Goal: Information Seeking & Learning: Learn about a topic

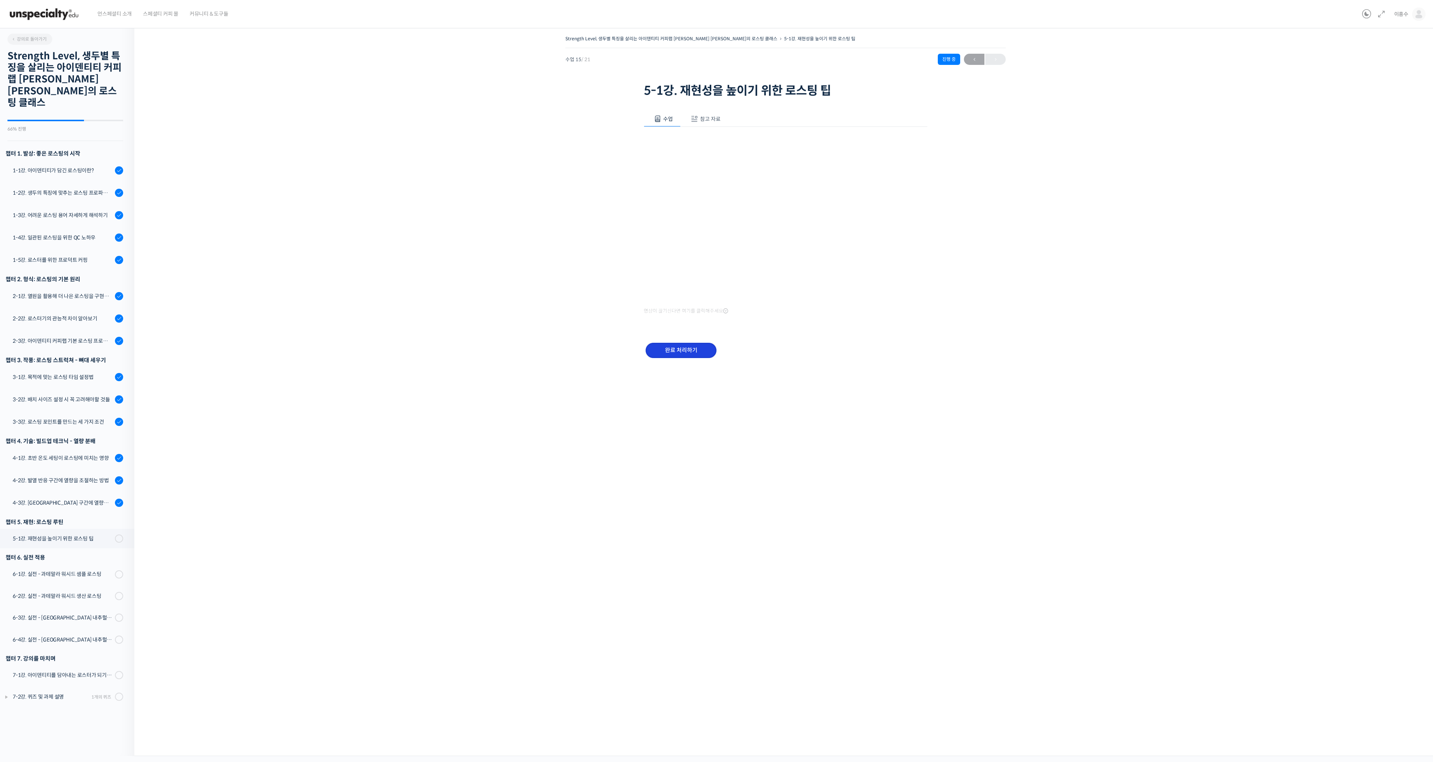
click at [687, 353] on input "완료 처리하기" at bounding box center [681, 350] width 71 height 15
click at [691, 325] on input "완료 처리하기" at bounding box center [681, 323] width 71 height 15
click at [59, 571] on div "6-1강. 실전 - 과테말라 워시드 샘플 로스팅" at bounding box center [63, 575] width 100 height 8
click at [53, 535] on div "5-1강. 재현성을 높이기 위한 로스팅 팁" at bounding box center [63, 539] width 100 height 8
click at [67, 535] on div "5-1강. 재현성을 높이기 위한 로스팅 팁" at bounding box center [63, 539] width 100 height 8
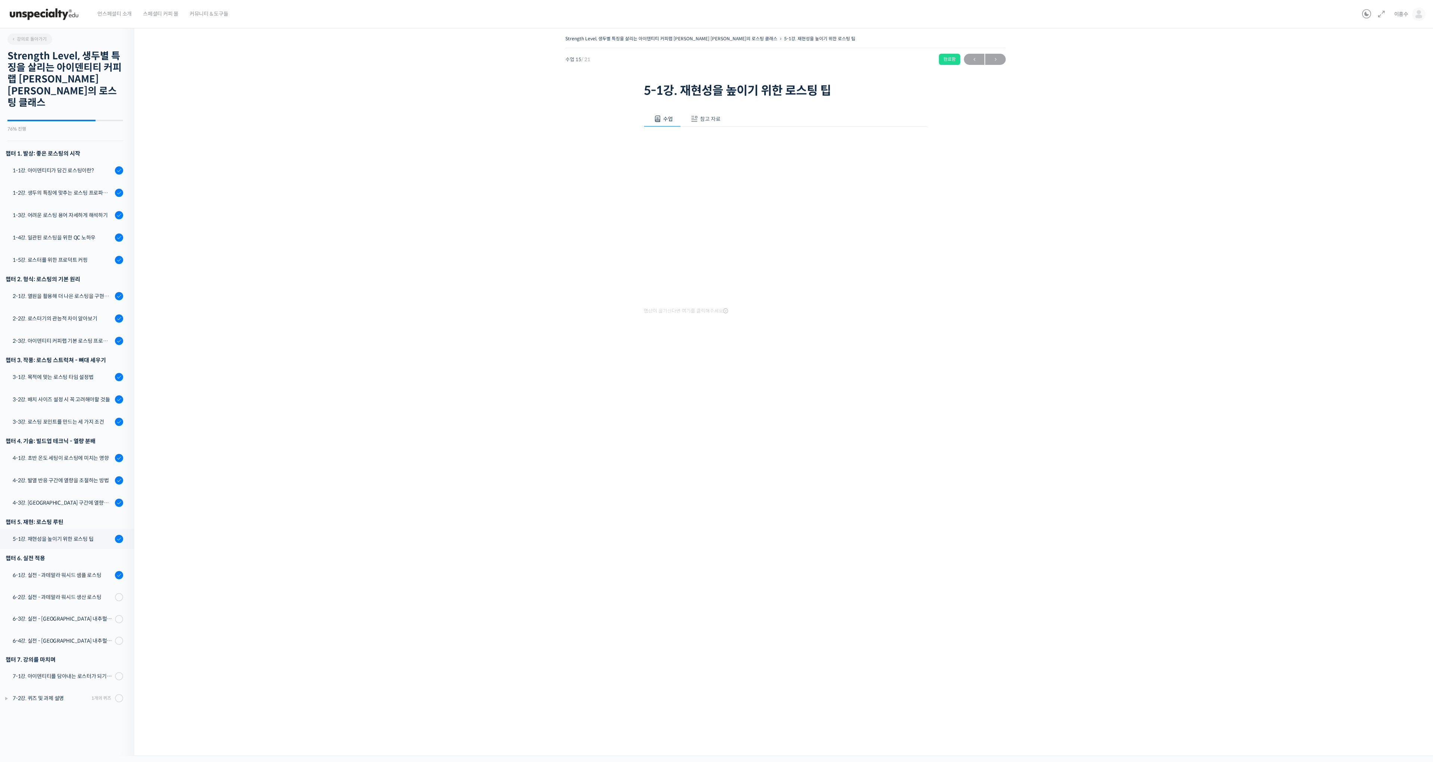
click at [448, 534] on div "Strength Level, 생두별 특징을 살리는 아이덴티티 커피랩 [PERSON_NAME] [PERSON_NAME]의 로스팅 클래스 5-1강…" at bounding box center [785, 389] width 1302 height 734
click at [46, 569] on link "6-1강. 실전 - 과테말라 워시드 샘플 로스팅" at bounding box center [65, 575] width 138 height 20
click at [61, 593] on div "6-2강. 실전 - 과테말라 워시드 생산 로스팅" at bounding box center [63, 597] width 100 height 8
click at [694, 327] on input "완료 처리하기" at bounding box center [681, 323] width 71 height 15
click at [1305, 285] on div "Strength Level, 생두별 특징을 살리는 아이덴티티 커피랩 윤원균 대표의 로스팅 클래스 6-3강. 실전 – 에티오피아 내추럴 샘플 로…" at bounding box center [786, 192] width 1228 height 317
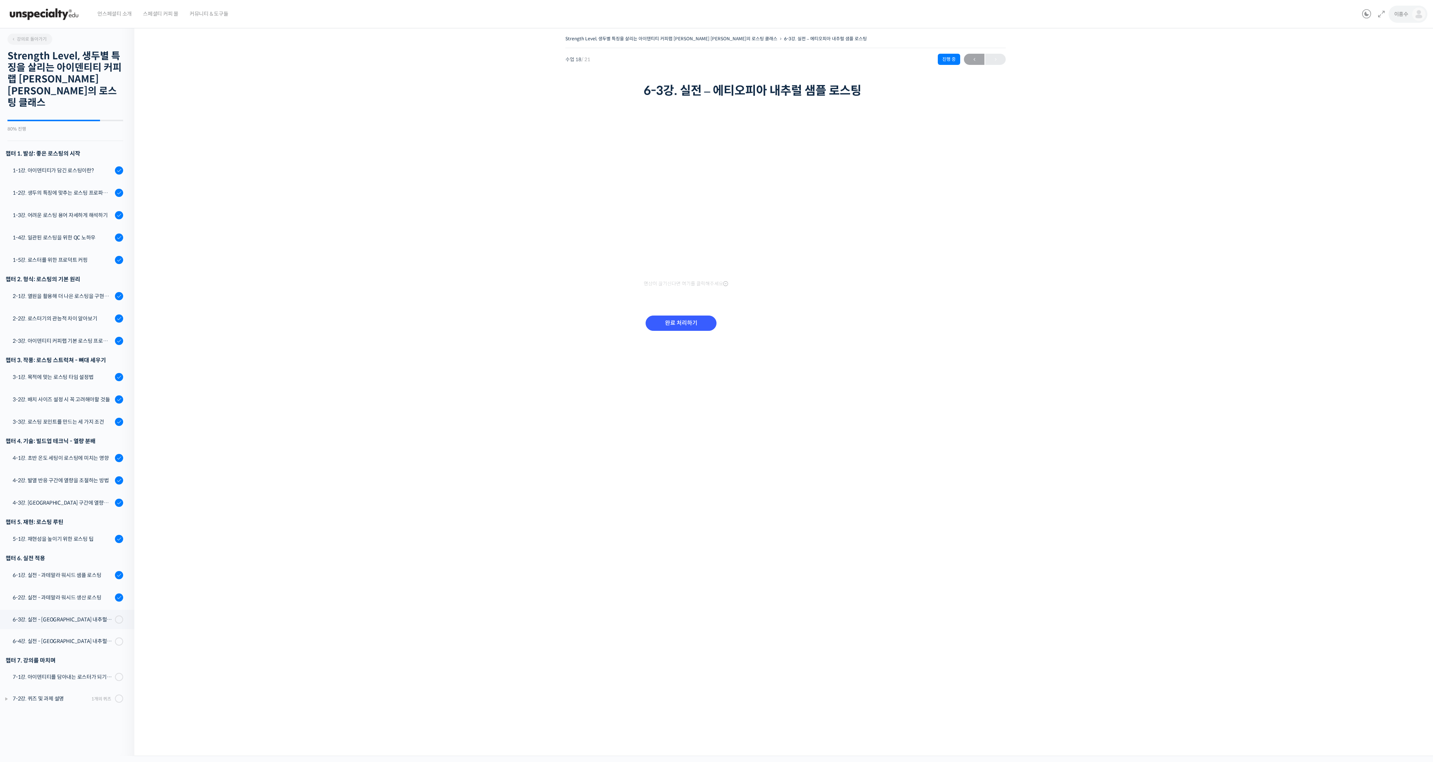
click at [1405, 17] on span "이흥수" at bounding box center [1401, 14] width 14 height 7
click at [1371, 129] on span "로그아웃" at bounding box center [1367, 128] width 18 height 6
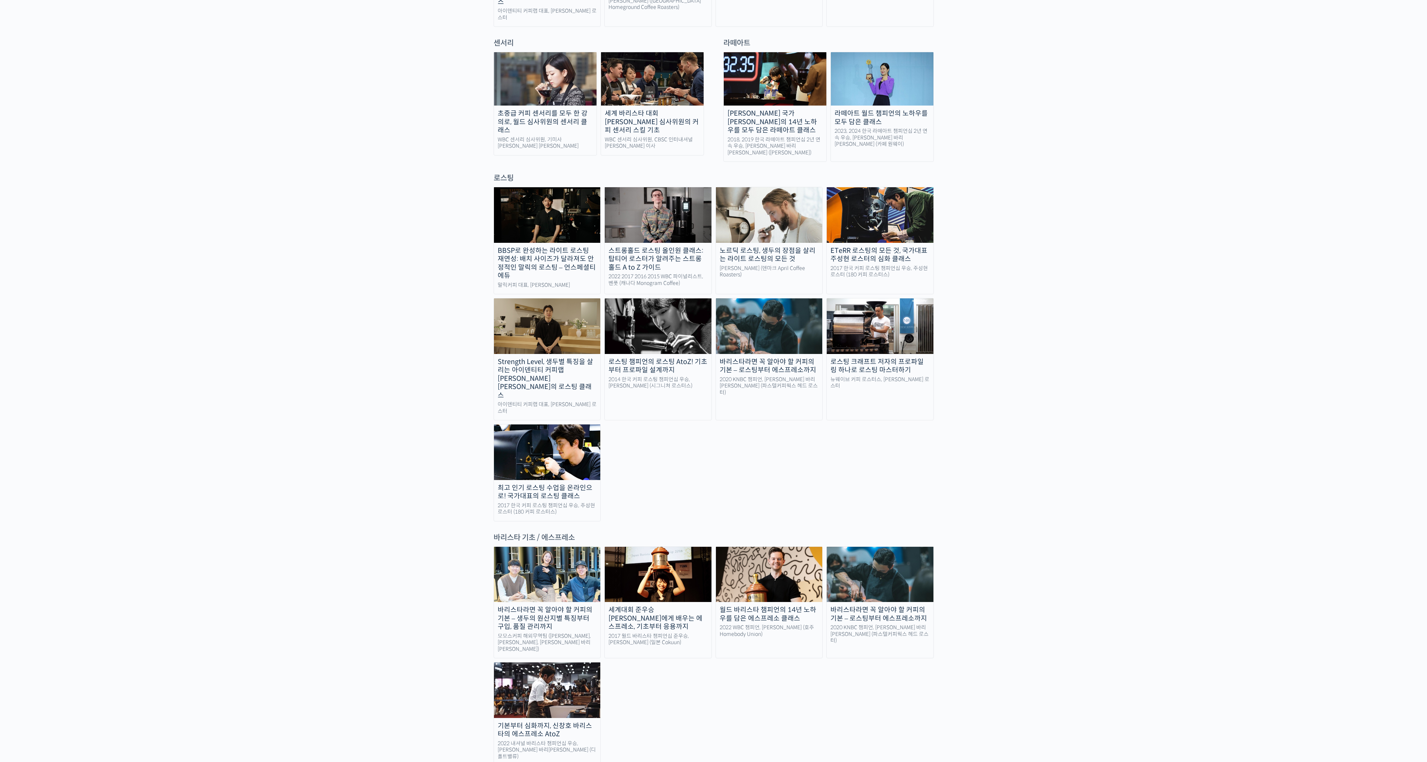
scroll to position [497, 0]
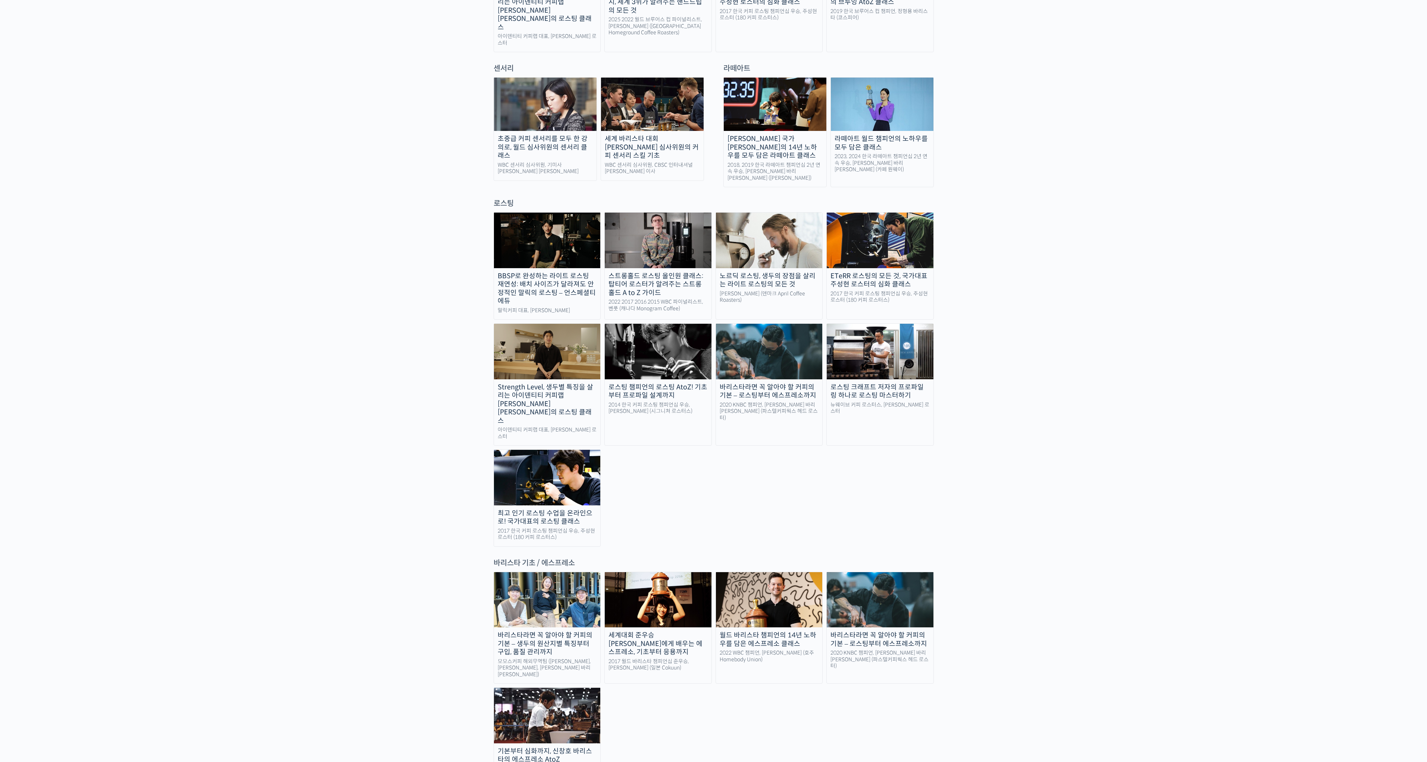
click at [566, 509] on div "최고 인기 로스팅 수업을 온라인으로! 국가대표의 로스팅 클래스" at bounding box center [547, 517] width 107 height 17
click at [893, 324] on img at bounding box center [880, 351] width 107 height 55
click at [640, 340] on img at bounding box center [658, 351] width 107 height 55
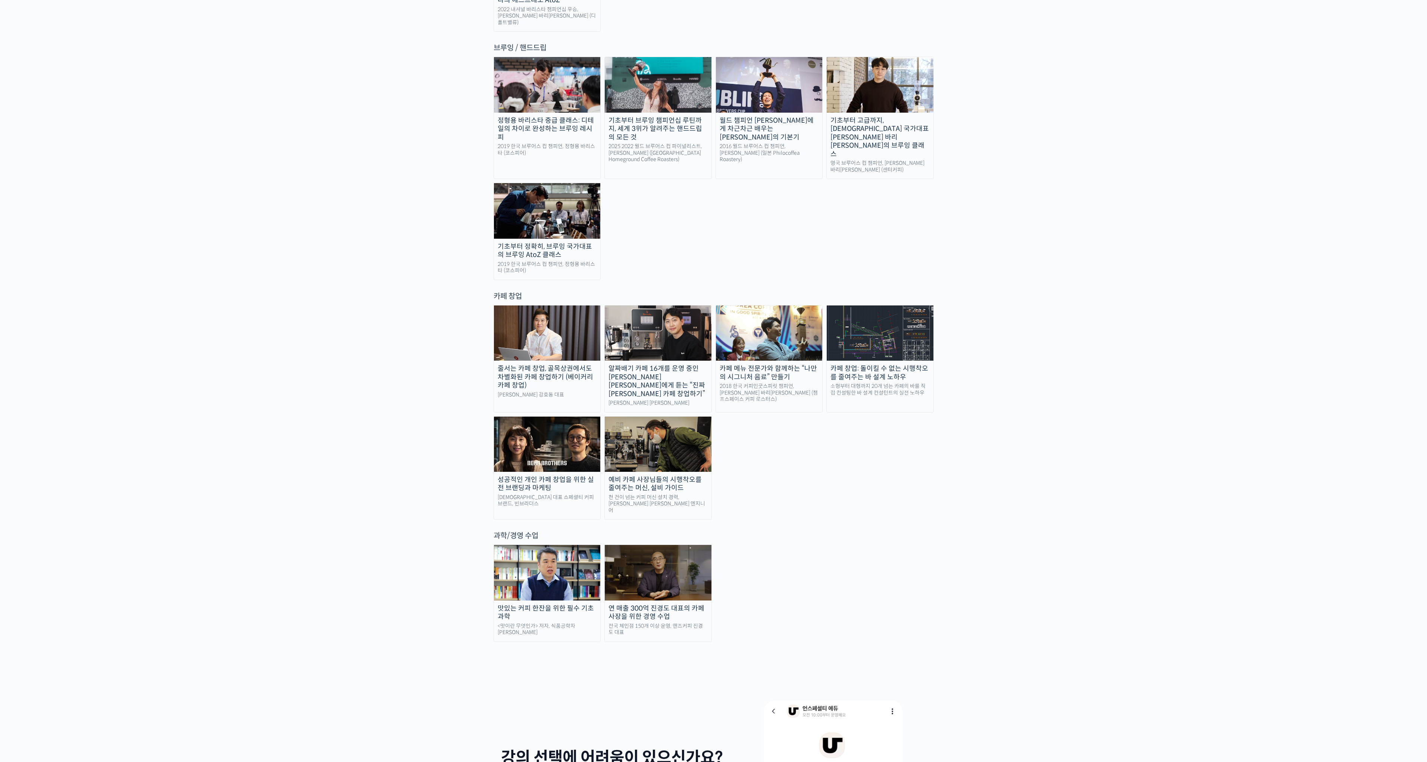
scroll to position [1182, 0]
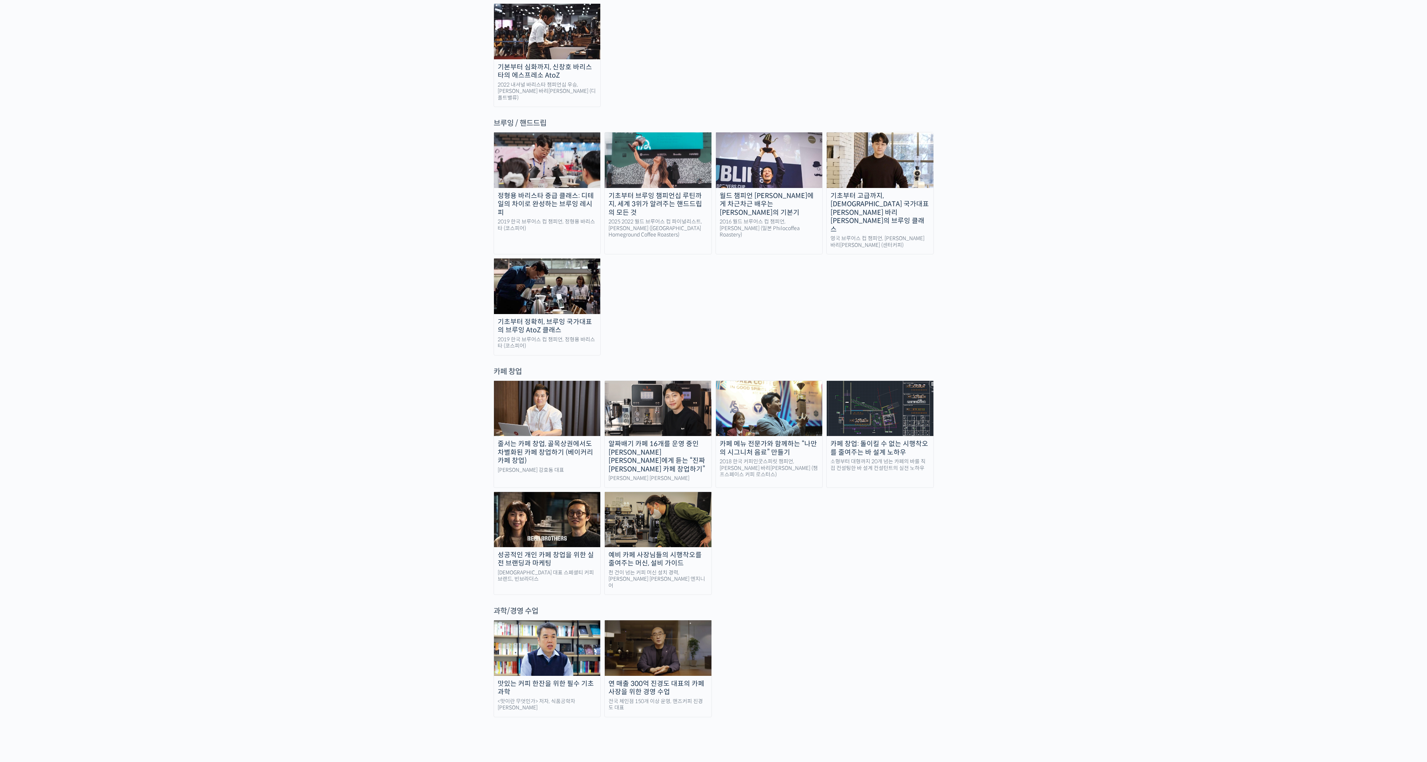
click at [684, 492] on img at bounding box center [658, 519] width 107 height 55
click at [549, 381] on img at bounding box center [547, 408] width 107 height 55
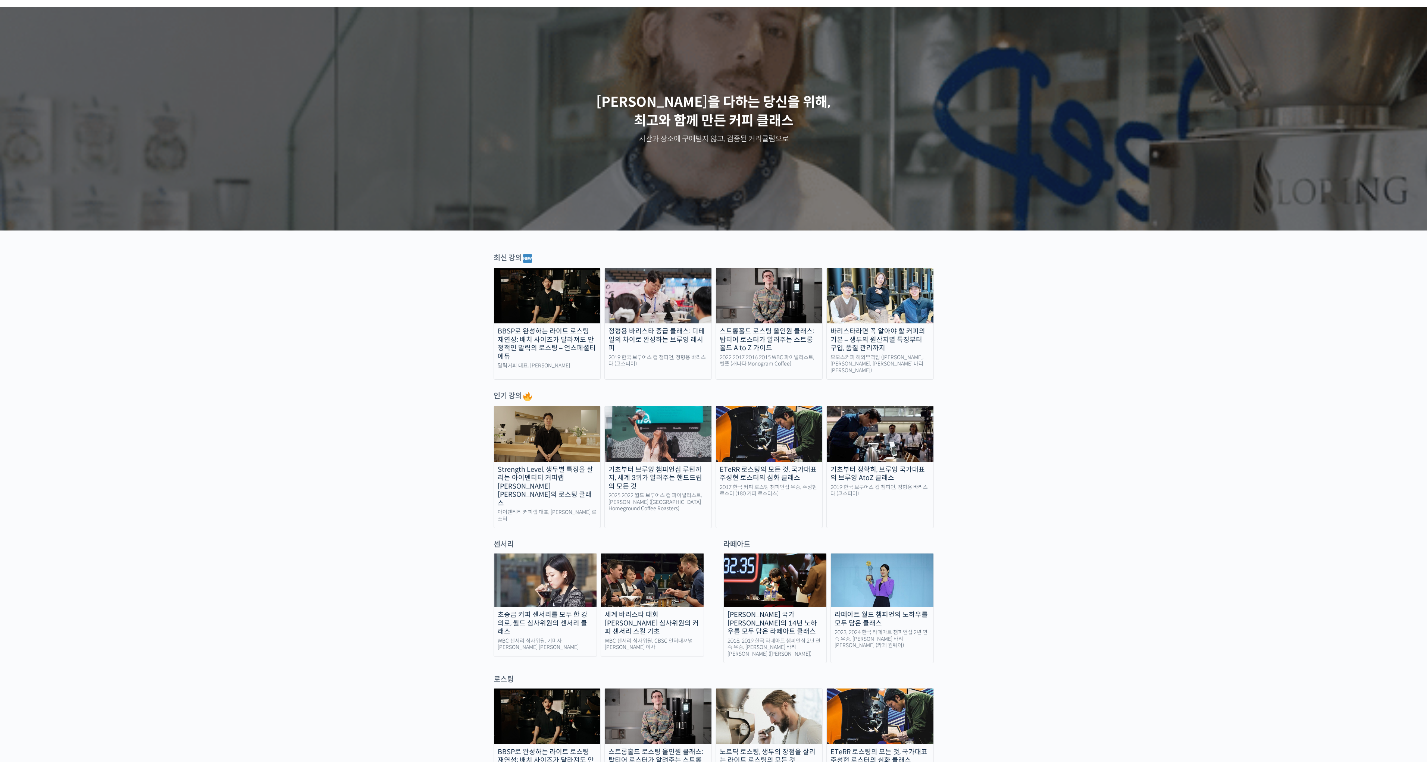
scroll to position [0, 0]
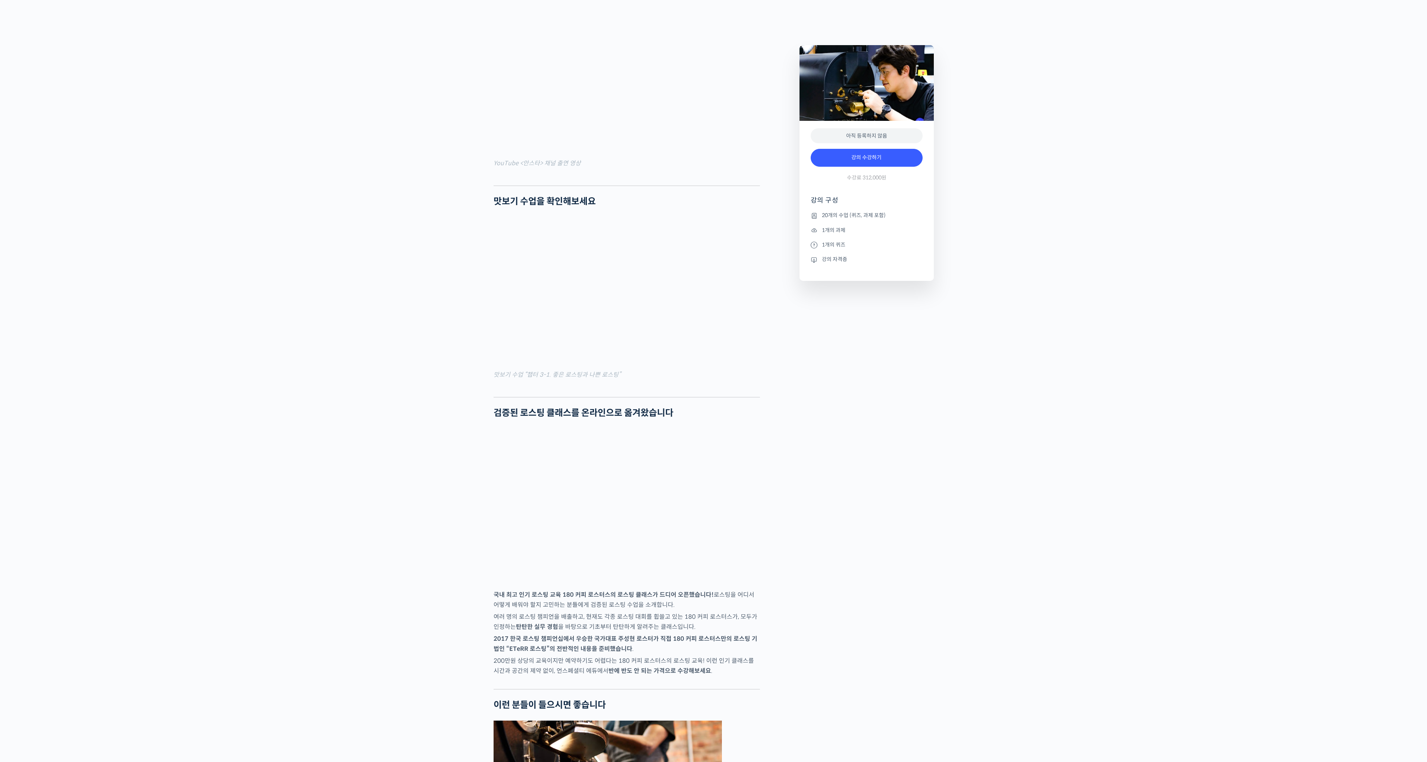
scroll to position [684, 0]
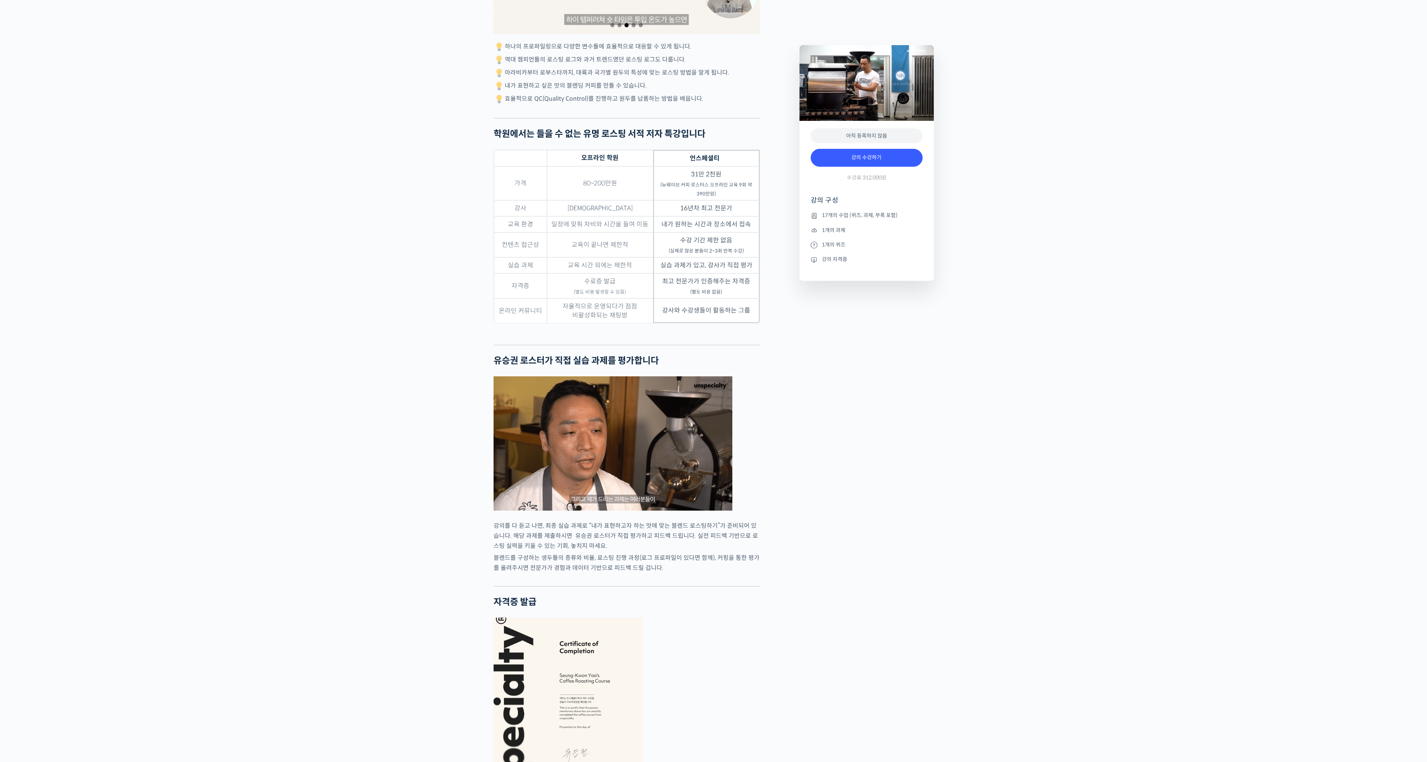
scroll to position [1990, 0]
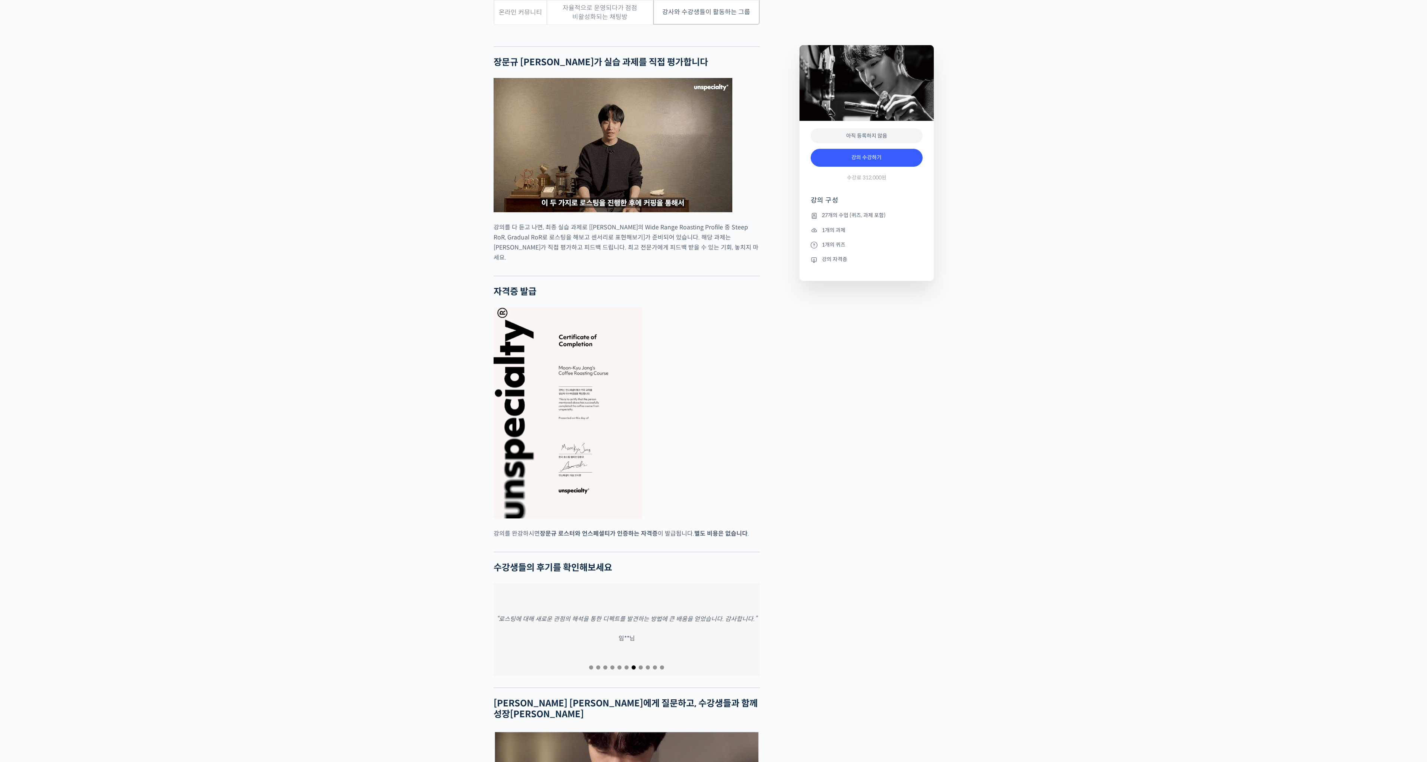
scroll to position [2301, 0]
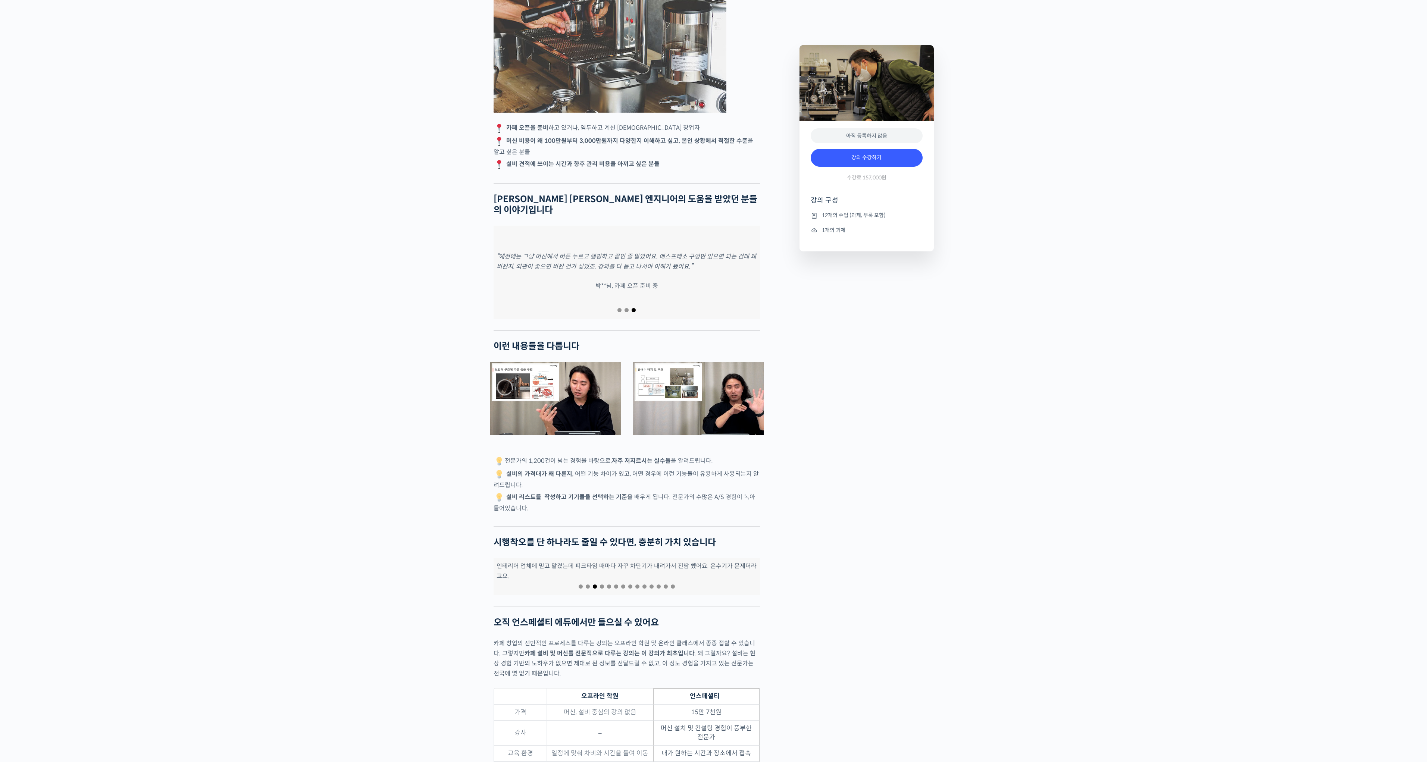
scroll to position [1182, 0]
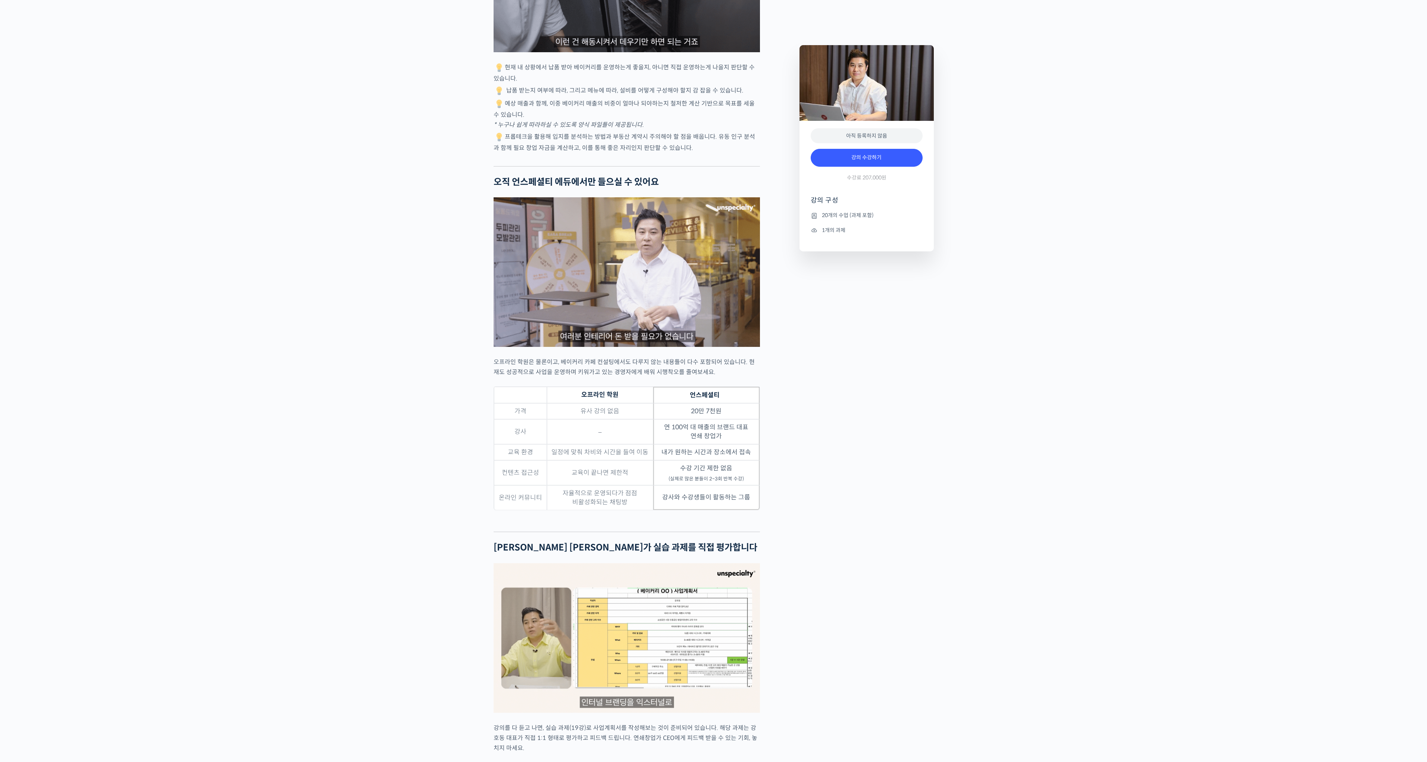
scroll to position [2115, 0]
